Goal: Find specific page/section: Find specific page/section

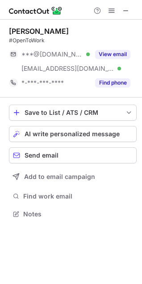
scroll to position [208, 142]
